Goal: Complete application form

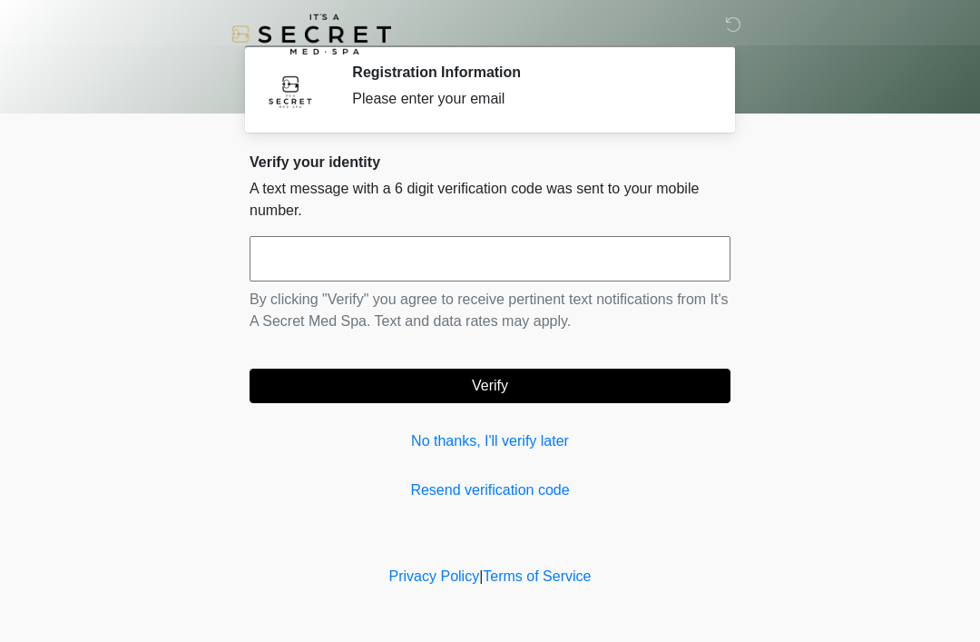
click at [547, 264] on input "text" at bounding box center [490, 258] width 481 height 45
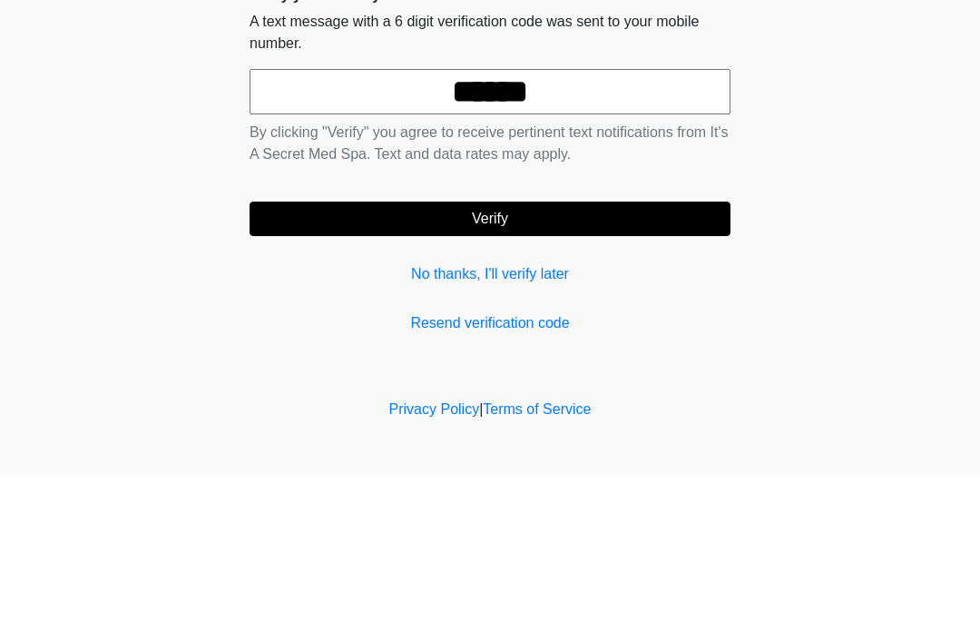
type input "******"
click at [620, 369] on button "Verify" at bounding box center [490, 386] width 481 height 34
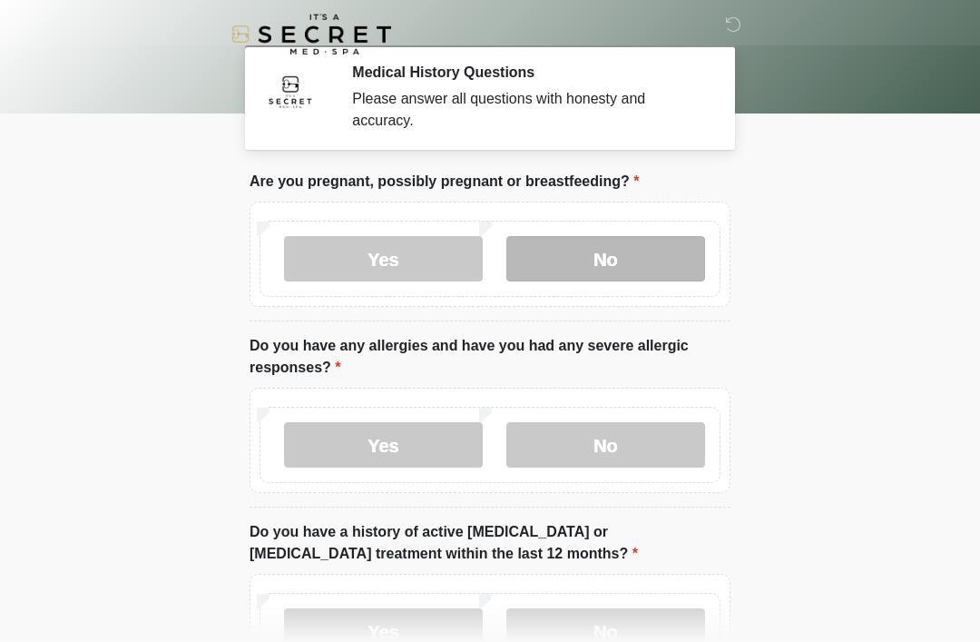
click at [570, 257] on label "No" at bounding box center [606, 258] width 199 height 45
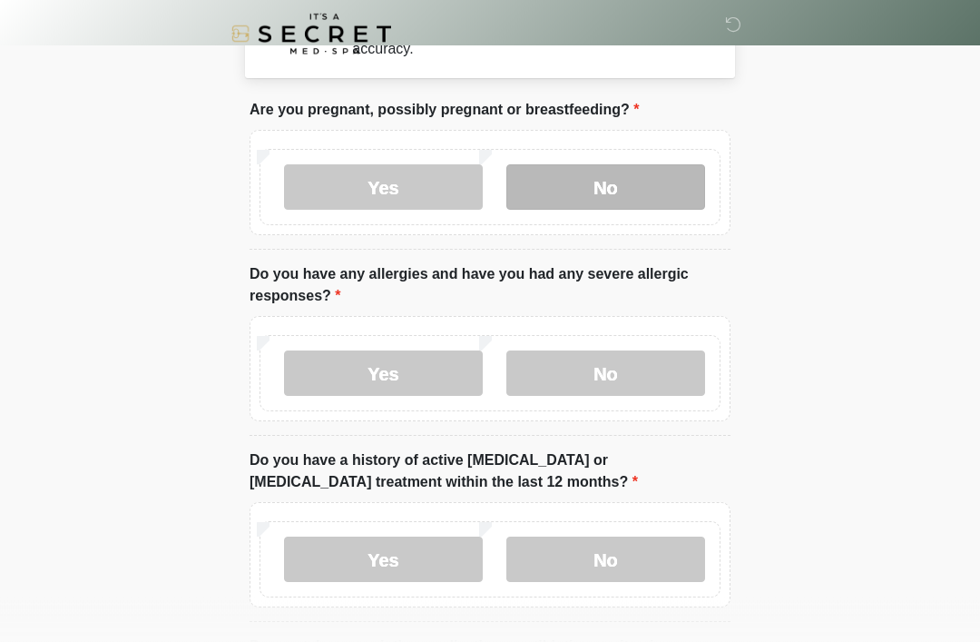
scroll to position [102, 0]
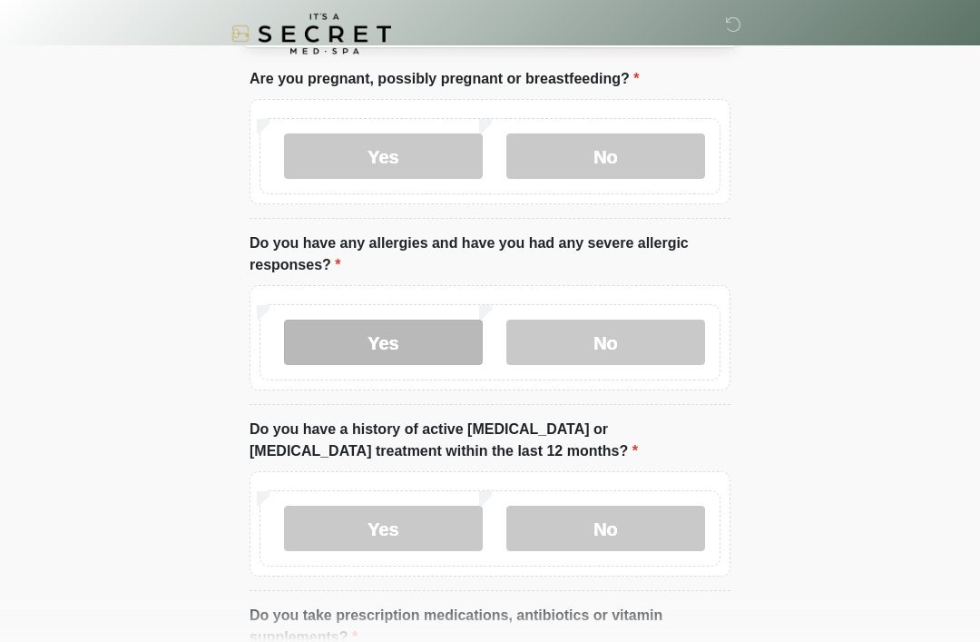
click at [433, 346] on label "Yes" at bounding box center [383, 342] width 199 height 45
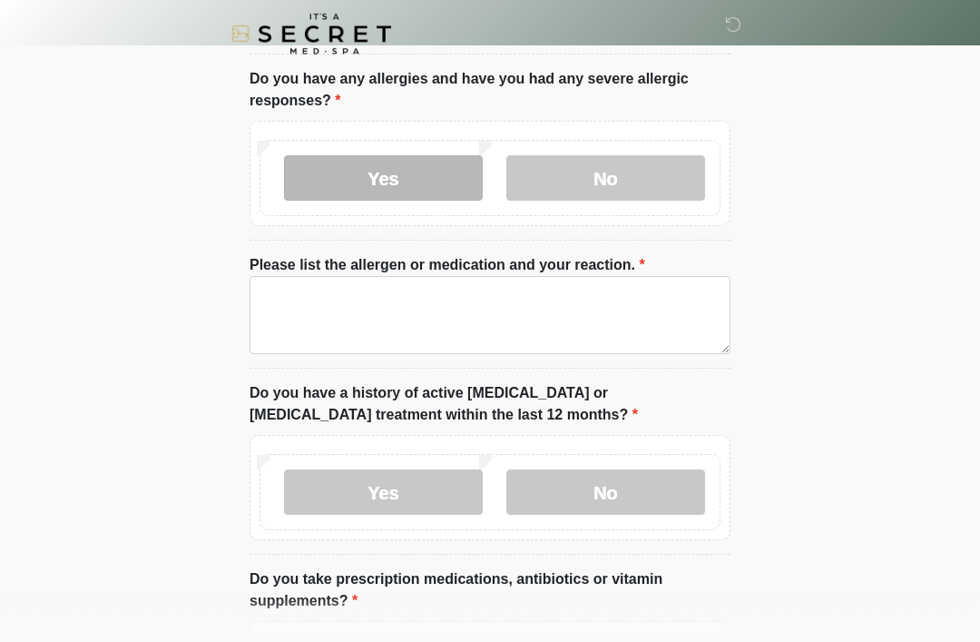
scroll to position [265, 0]
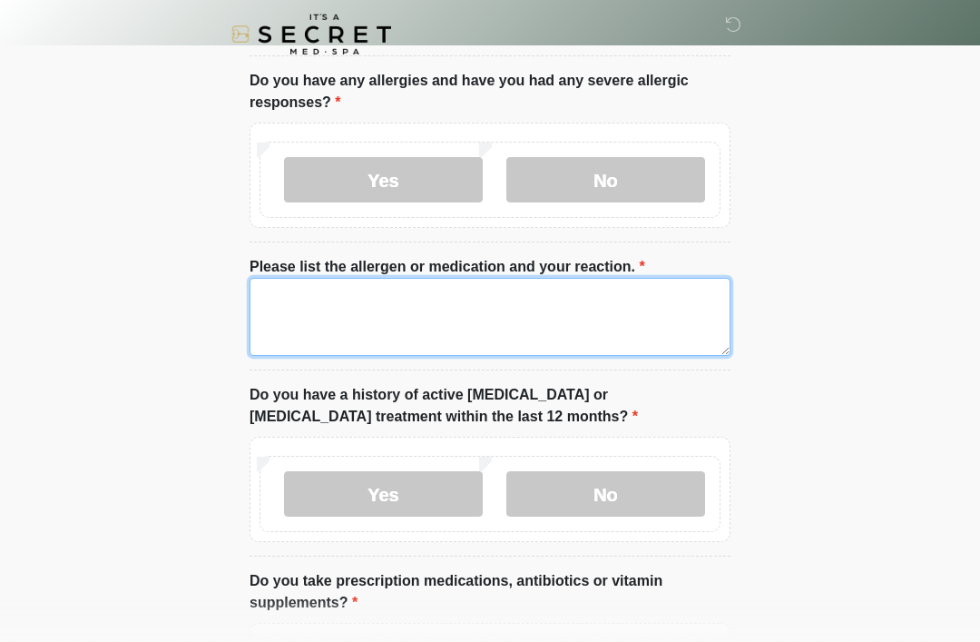
click at [536, 320] on textarea "Please list the allergen or medication and your reaction." at bounding box center [490, 317] width 481 height 78
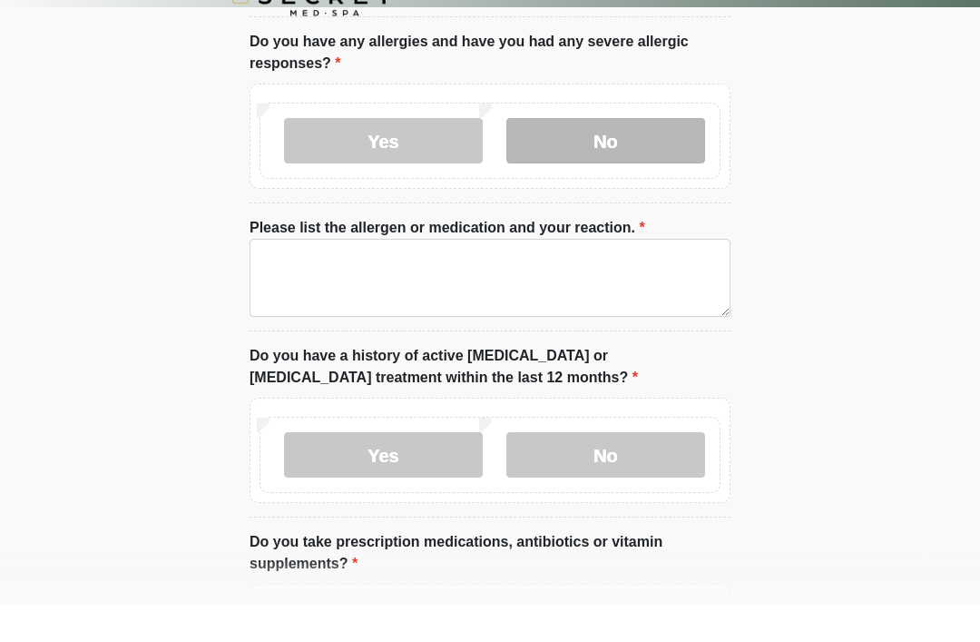
click at [655, 157] on label "No" at bounding box center [606, 179] width 199 height 45
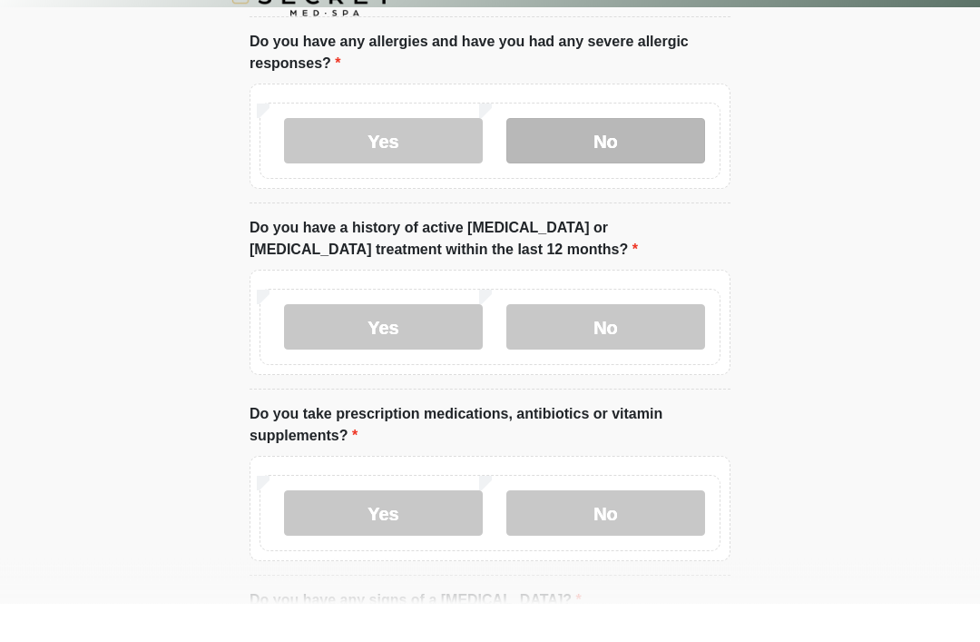
scroll to position [304, 0]
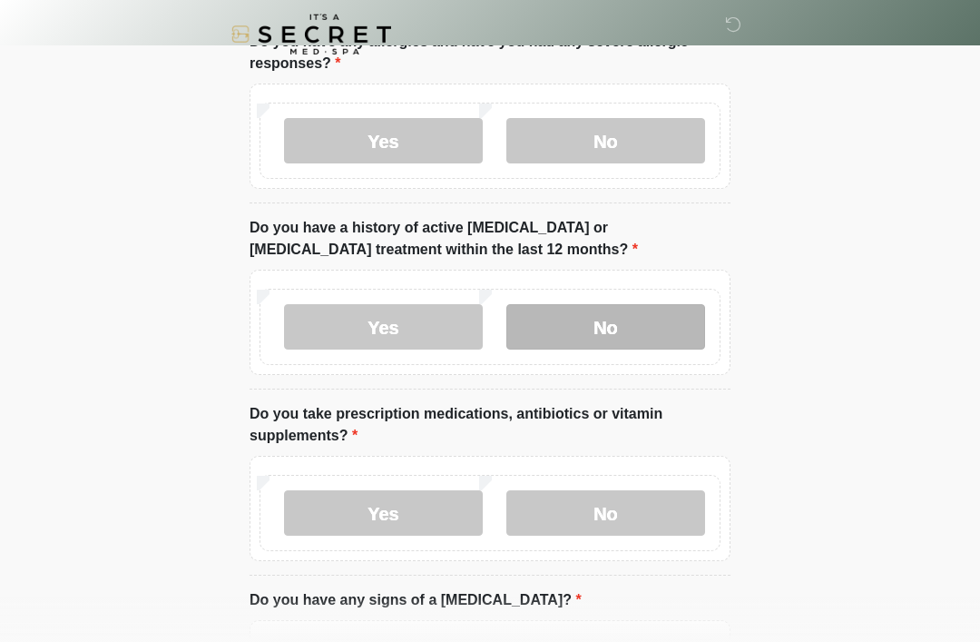
click at [568, 328] on label "No" at bounding box center [606, 326] width 199 height 45
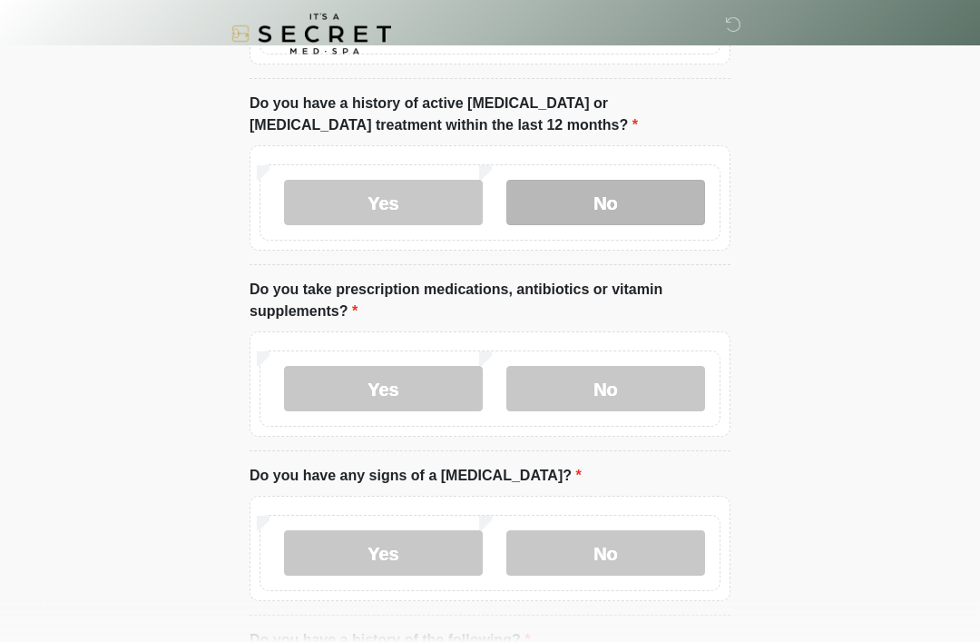
scroll to position [428, 0]
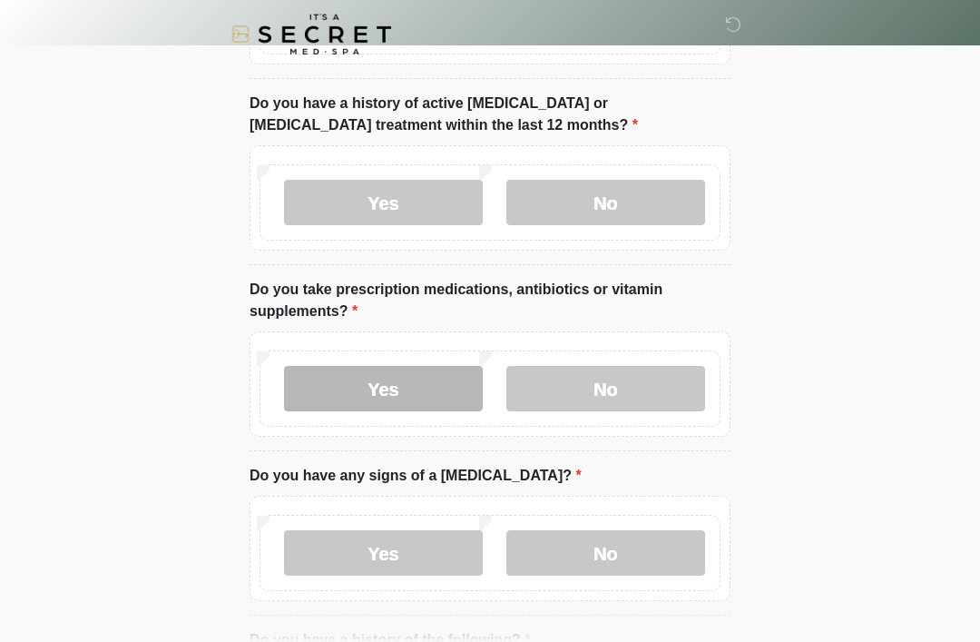
click at [424, 379] on label "Yes" at bounding box center [383, 388] width 199 height 45
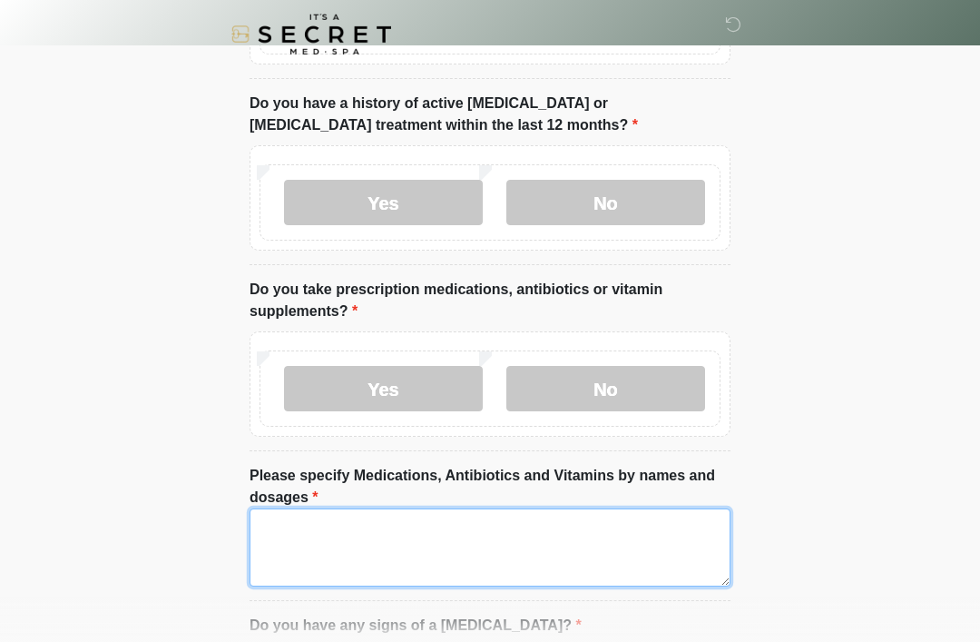
click at [498, 538] on textarea "Please specify Medications, Antibiotics and Vitamins by names and dosages" at bounding box center [490, 547] width 481 height 78
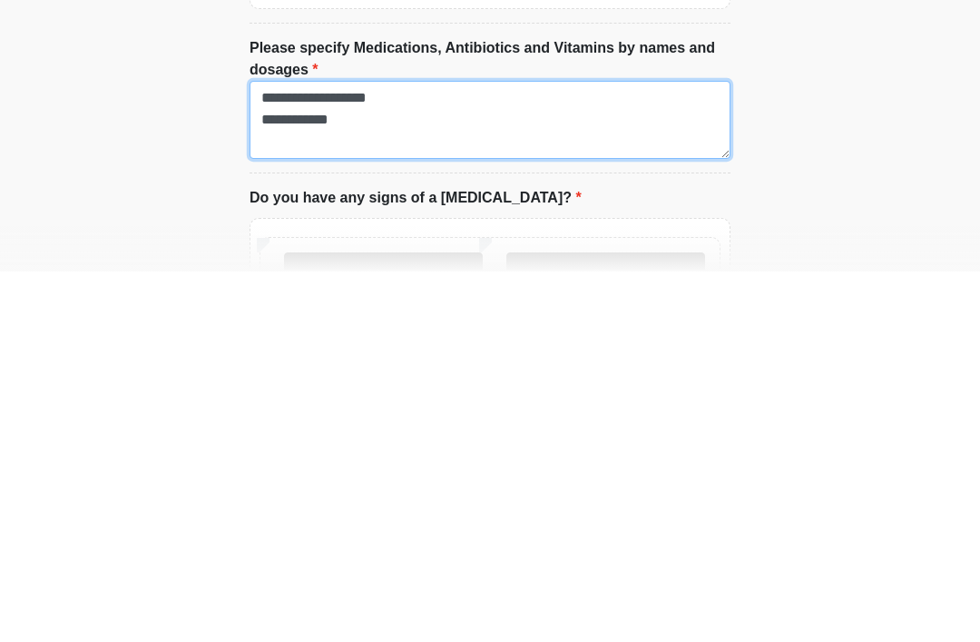
scroll to position [488, 0]
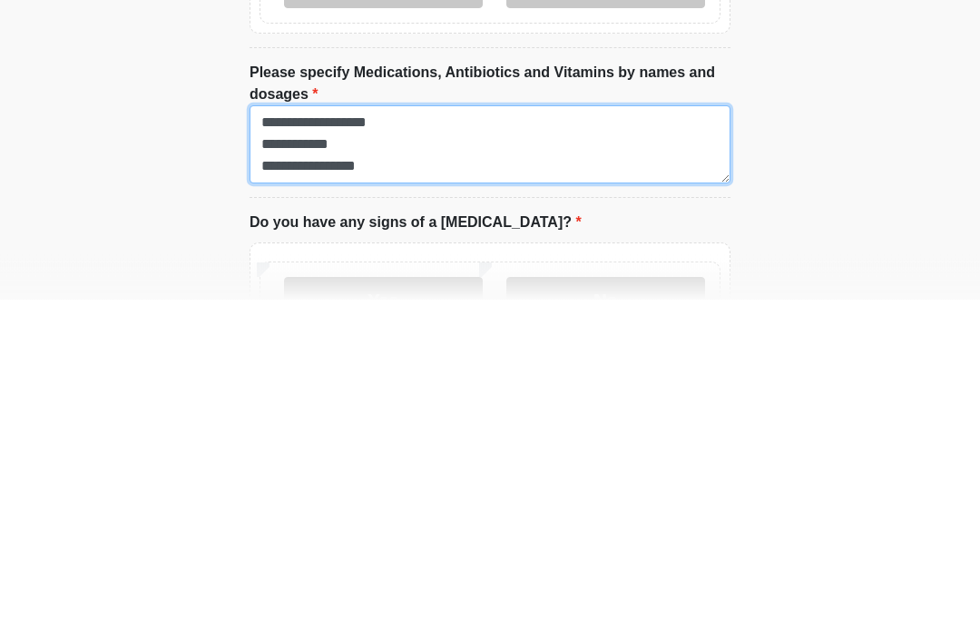
click at [348, 448] on textarea "**********" at bounding box center [490, 487] width 481 height 78
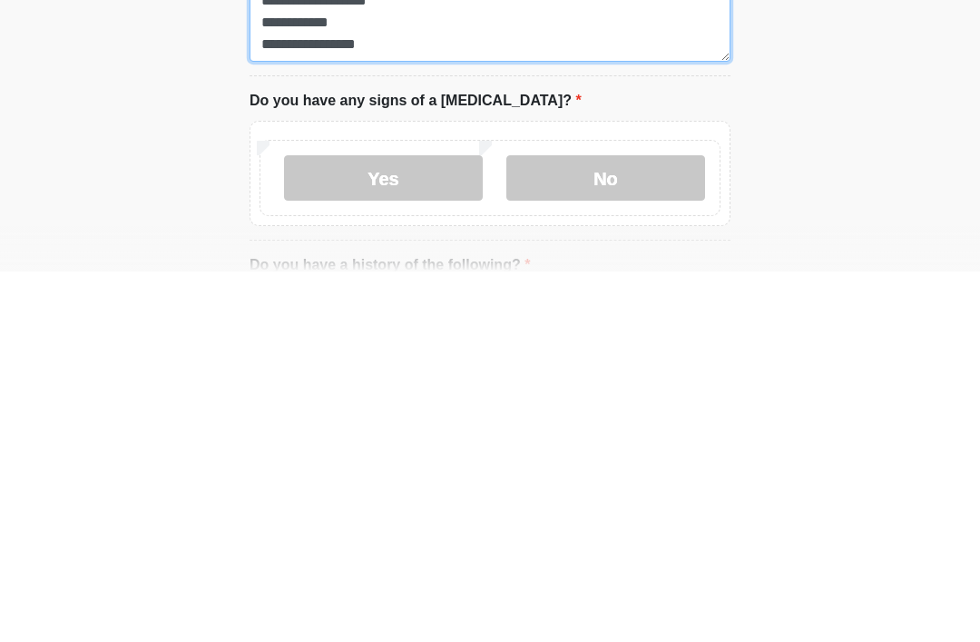
scroll to position [584, 0]
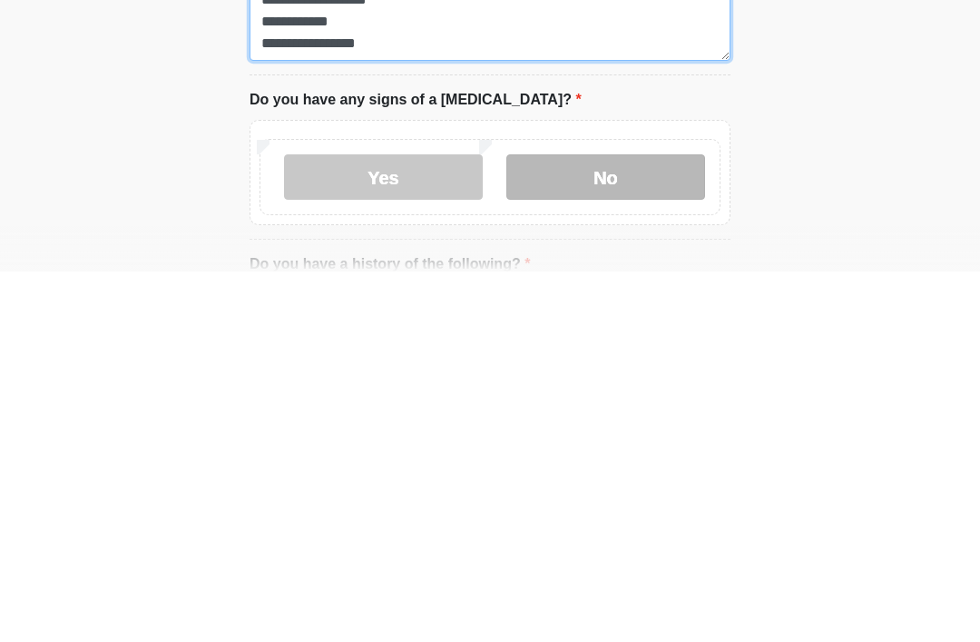
type textarea "**********"
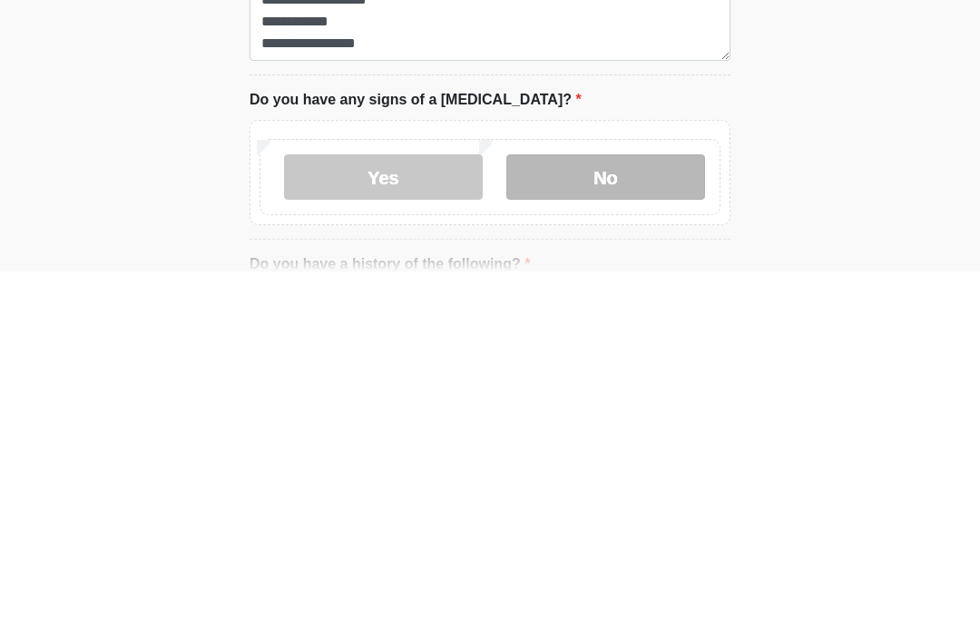
click at [625, 525] on label "No" at bounding box center [606, 547] width 199 height 45
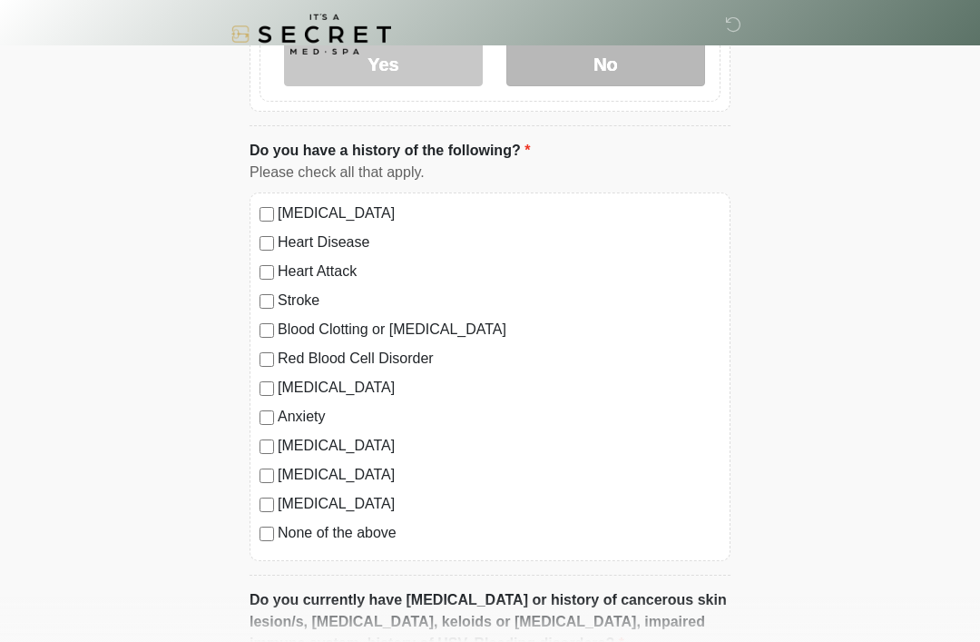
scroll to position [1077, 0]
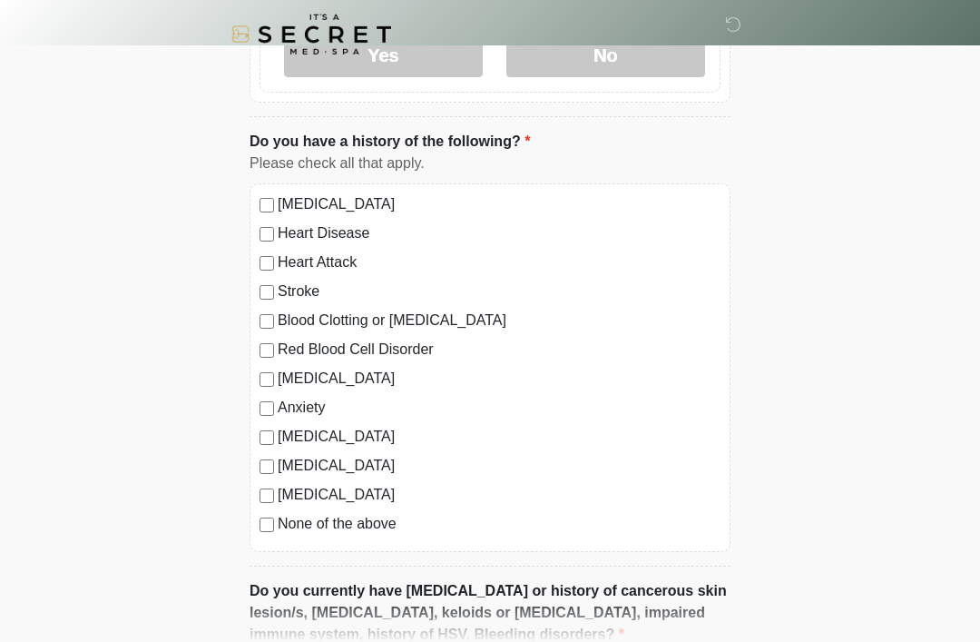
click at [382, 527] on label "None of the above" at bounding box center [499, 524] width 443 height 22
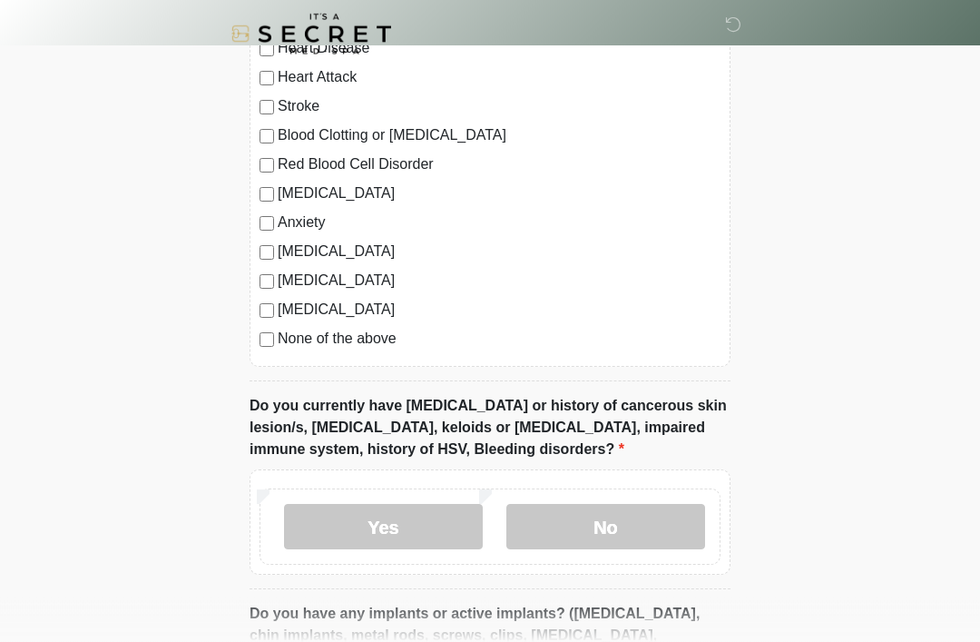
scroll to position [1263, 0]
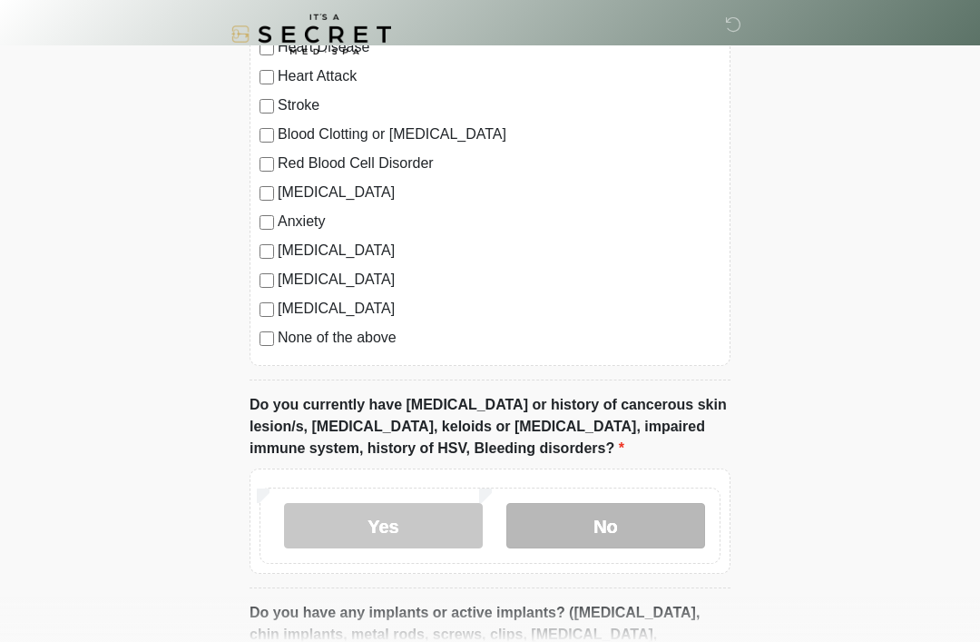
click at [599, 521] on label "No" at bounding box center [606, 525] width 199 height 45
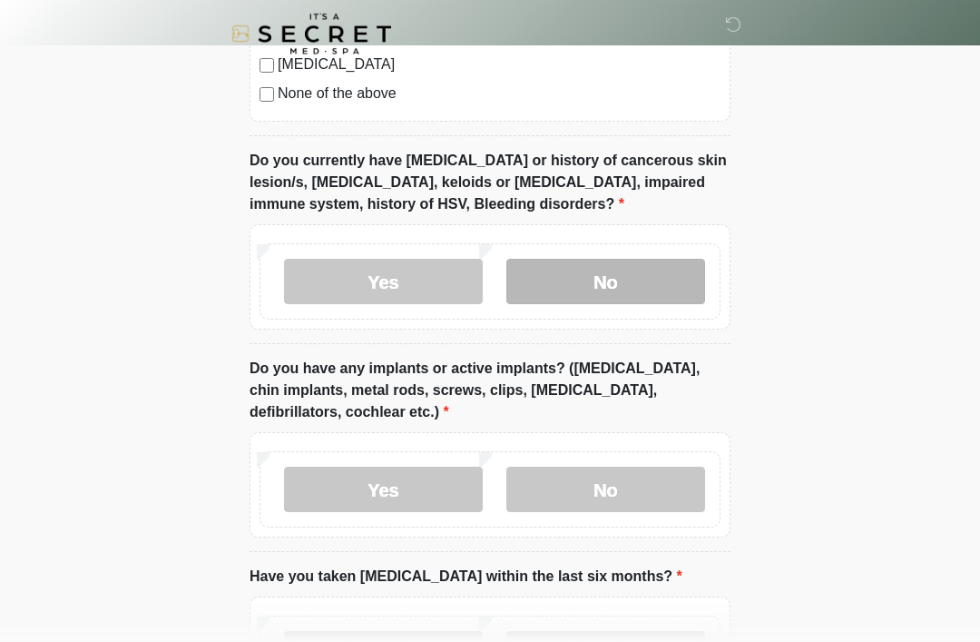
scroll to position [1505, 0]
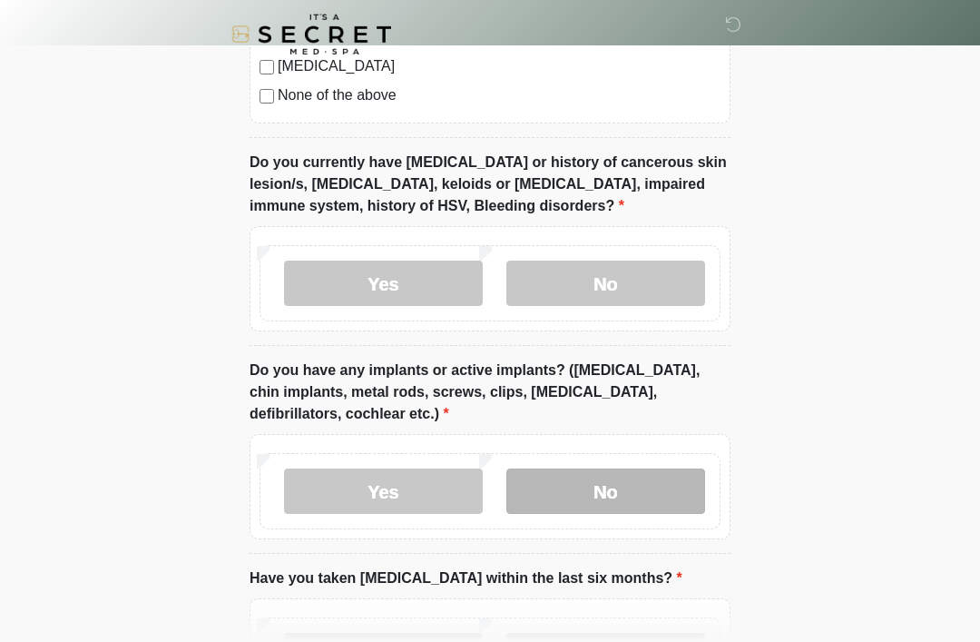
click at [659, 486] on label "No" at bounding box center [606, 490] width 199 height 45
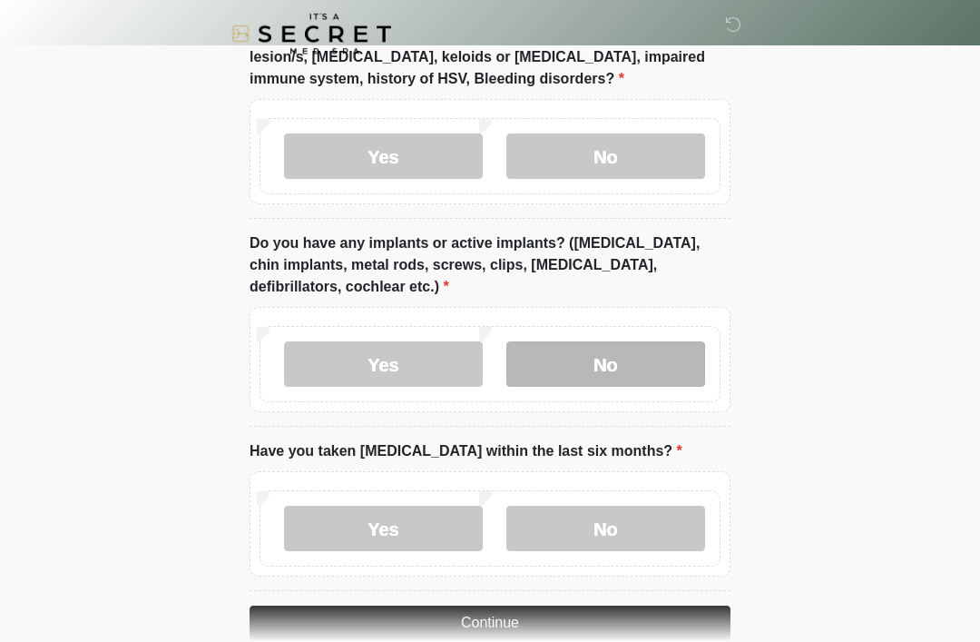
scroll to position [1666, 0]
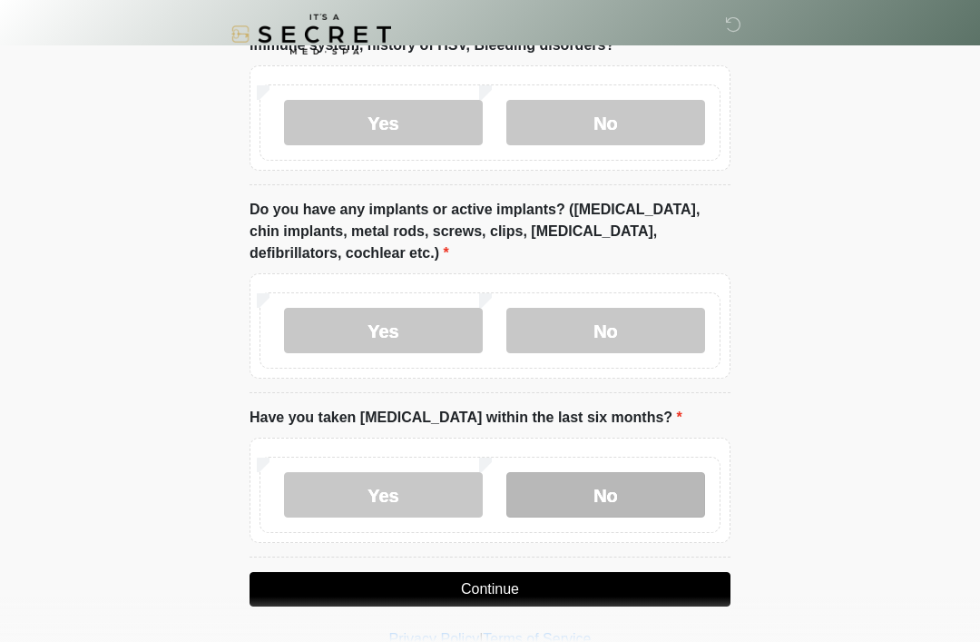
click at [633, 493] on label "No" at bounding box center [606, 494] width 199 height 45
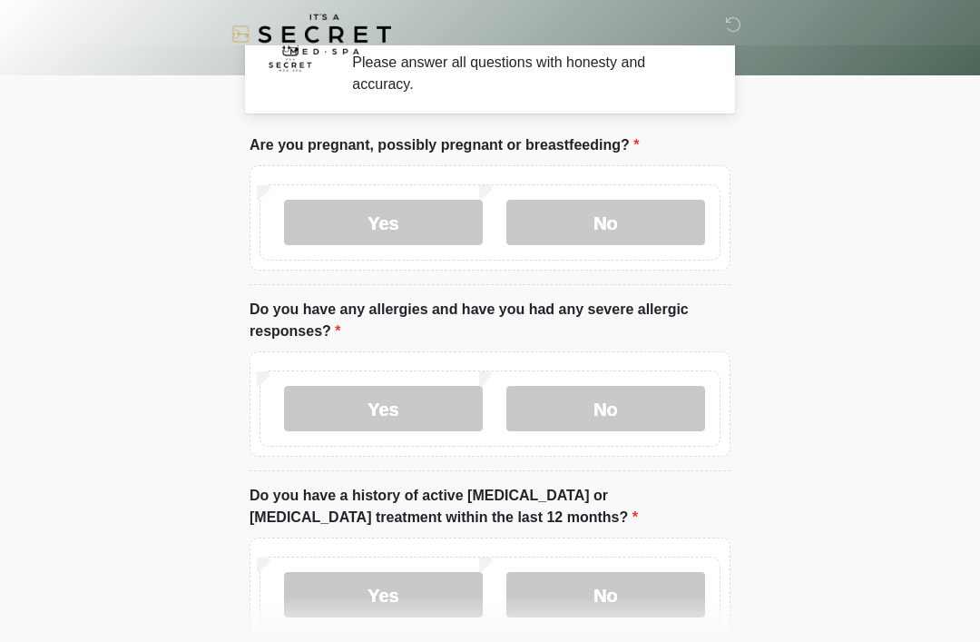
scroll to position [39, 0]
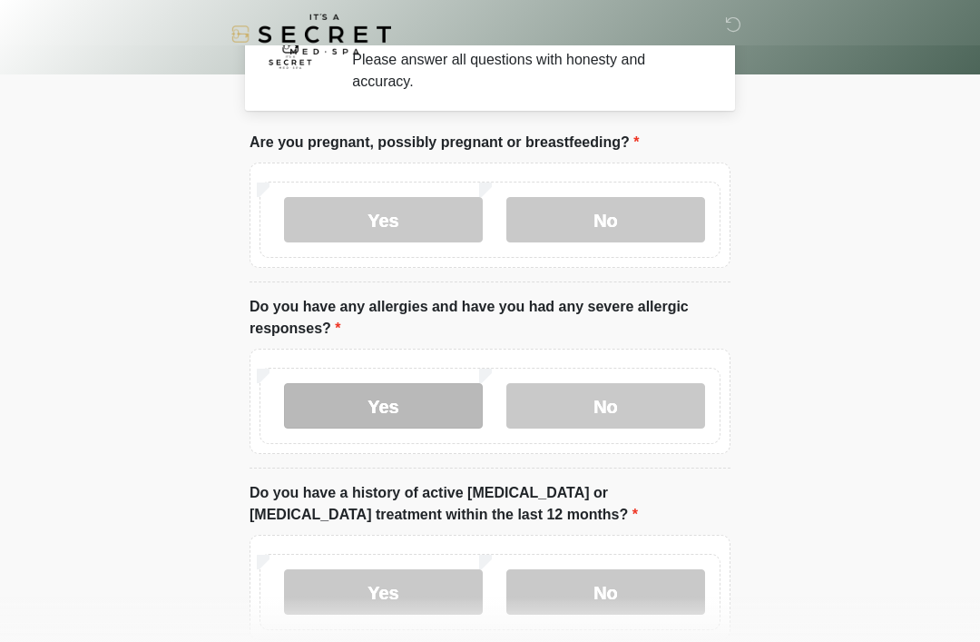
click at [415, 412] on label "Yes" at bounding box center [383, 405] width 199 height 45
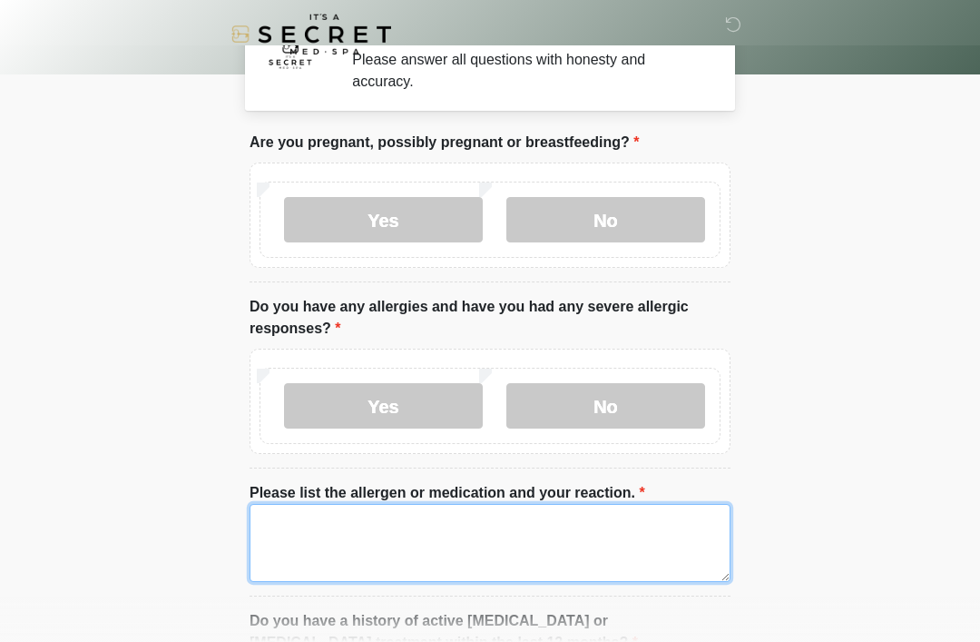
click at [422, 531] on textarea "Please list the allergen or medication and your reaction." at bounding box center [490, 543] width 481 height 78
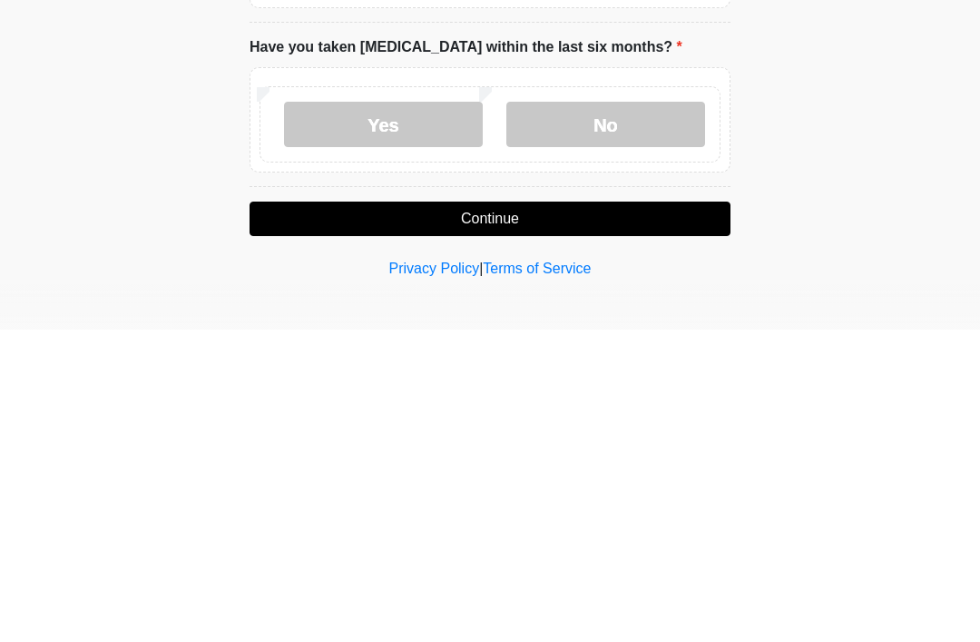
type textarea "**********"
click at [657, 514] on button "Continue" at bounding box center [490, 531] width 481 height 34
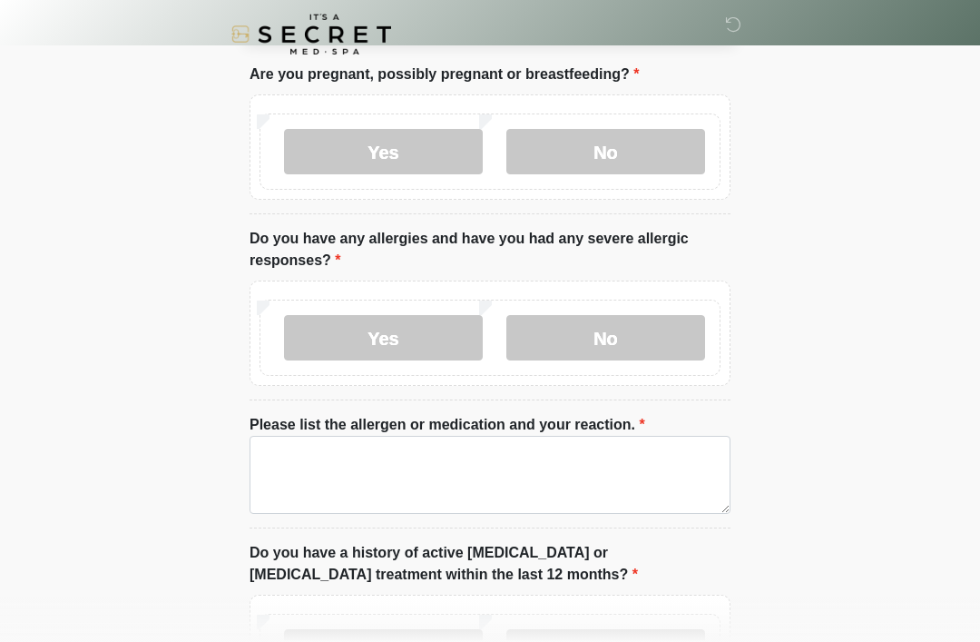
click at [630, 535] on html "‎ ‎ Medical History Questions Please answer all questions with honesty and accu…" at bounding box center [490, 214] width 980 height 642
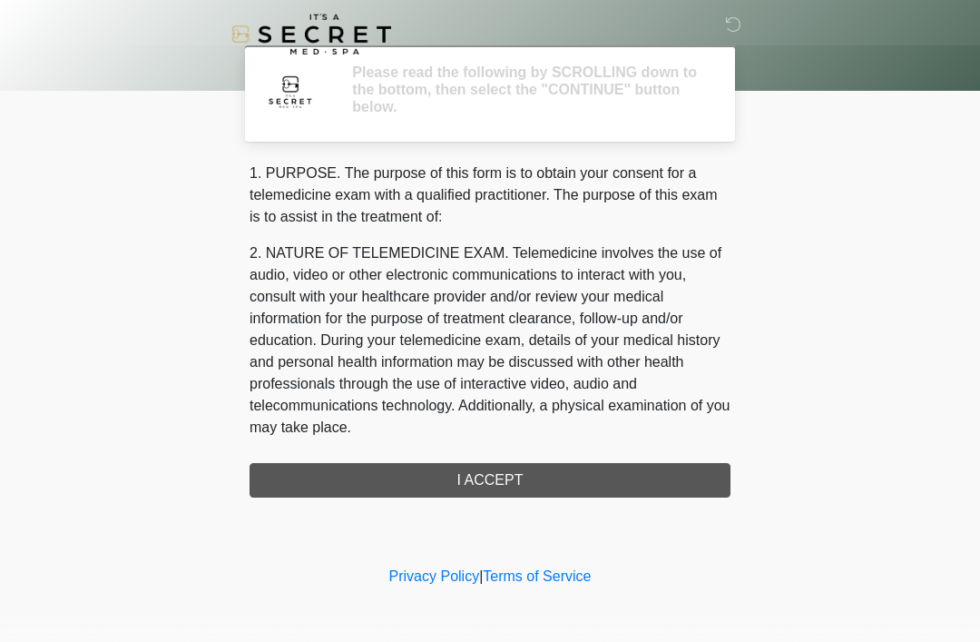
scroll to position [0, 0]
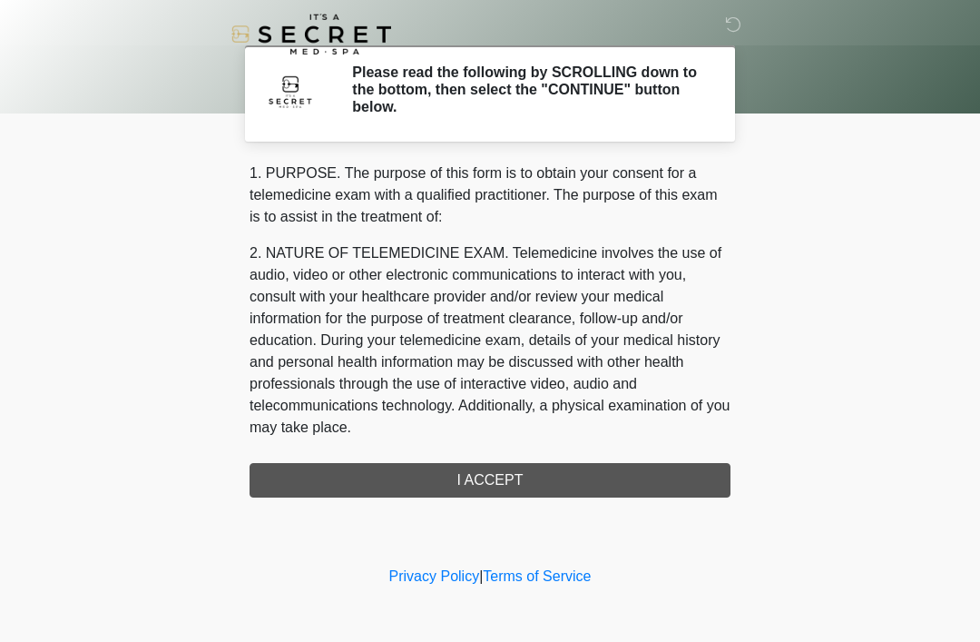
click at [498, 480] on div "1. PURPOSE. The purpose of this form is to obtain your consent for a telemedici…" at bounding box center [490, 329] width 481 height 335
click at [541, 482] on div "1. PURPOSE. The purpose of this form is to obtain your consent for a telemedici…" at bounding box center [490, 329] width 481 height 335
click at [425, 583] on link "Privacy Policy" at bounding box center [434, 575] width 91 height 15
click at [573, 571] on link "Terms of Service" at bounding box center [537, 575] width 108 height 15
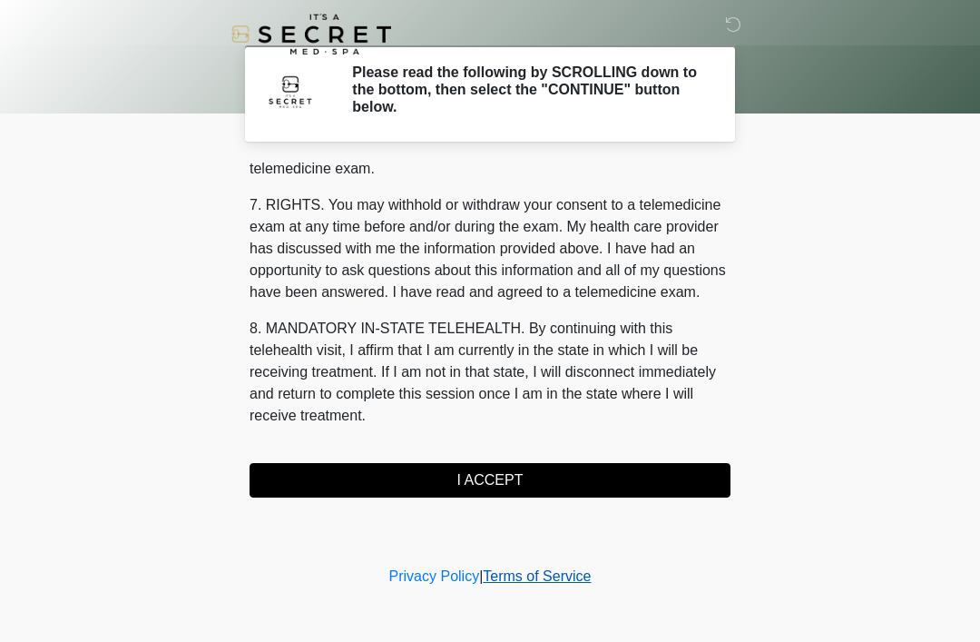
scroll to position [774, 0]
click at [551, 493] on button "I ACCEPT" at bounding box center [490, 480] width 481 height 34
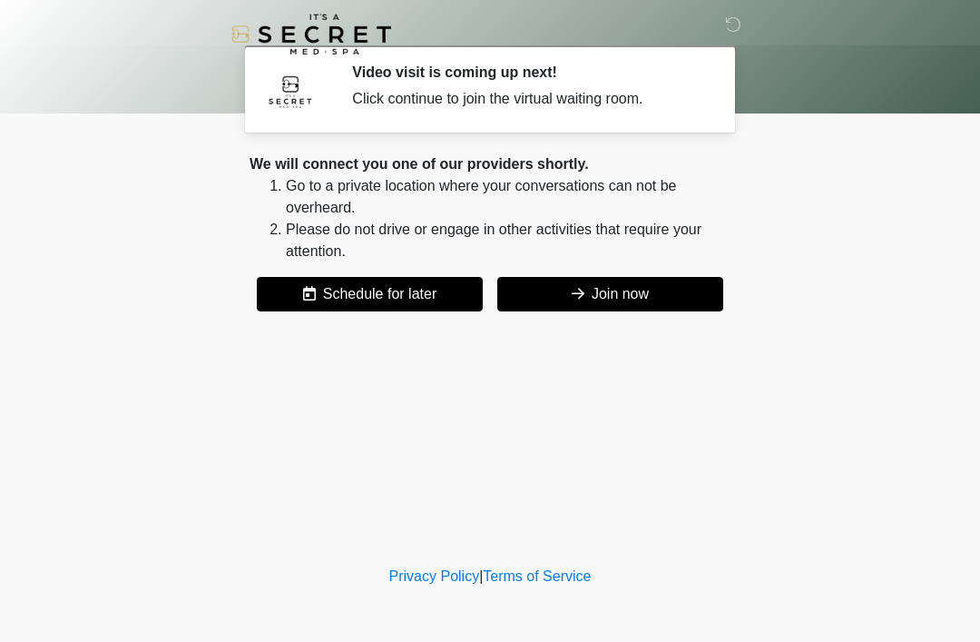
click at [644, 295] on button "Join now" at bounding box center [610, 294] width 226 height 34
